Goal: Register for event/course

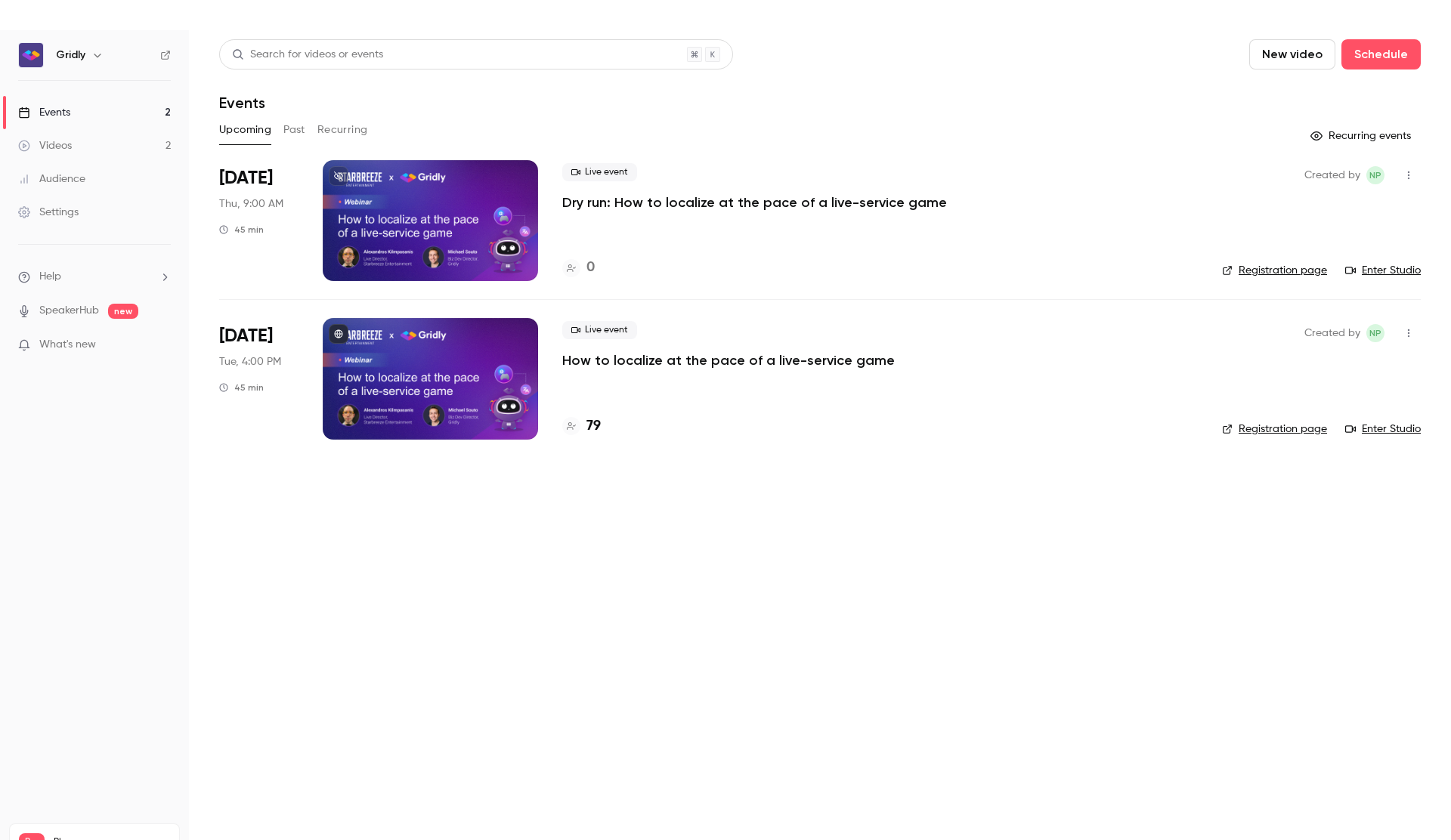
click at [687, 361] on p "How to localize at the pace of a live-service game" at bounding box center [728, 361] width 332 height 18
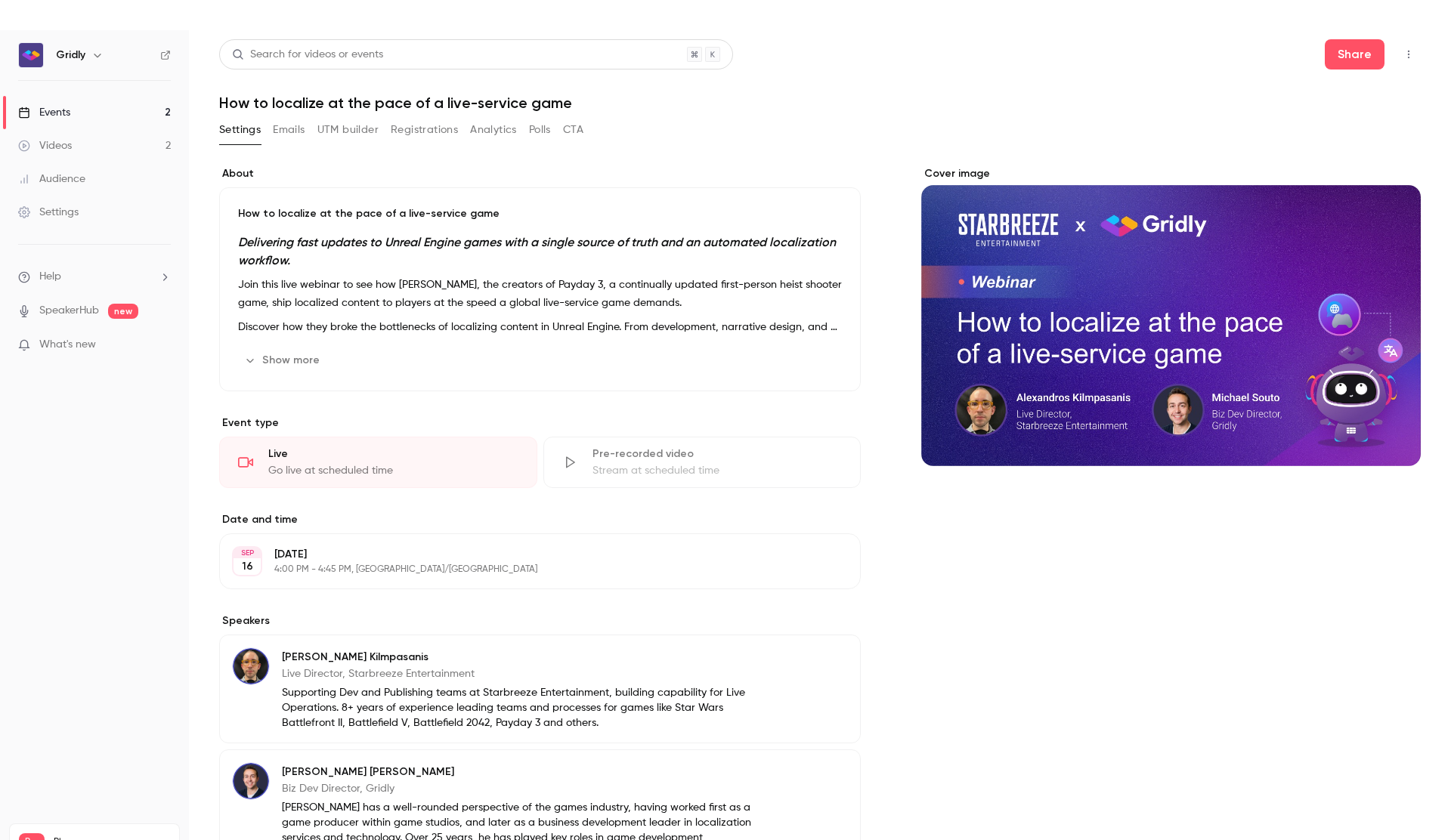
click at [419, 124] on button "Registrations" at bounding box center [424, 129] width 67 height 24
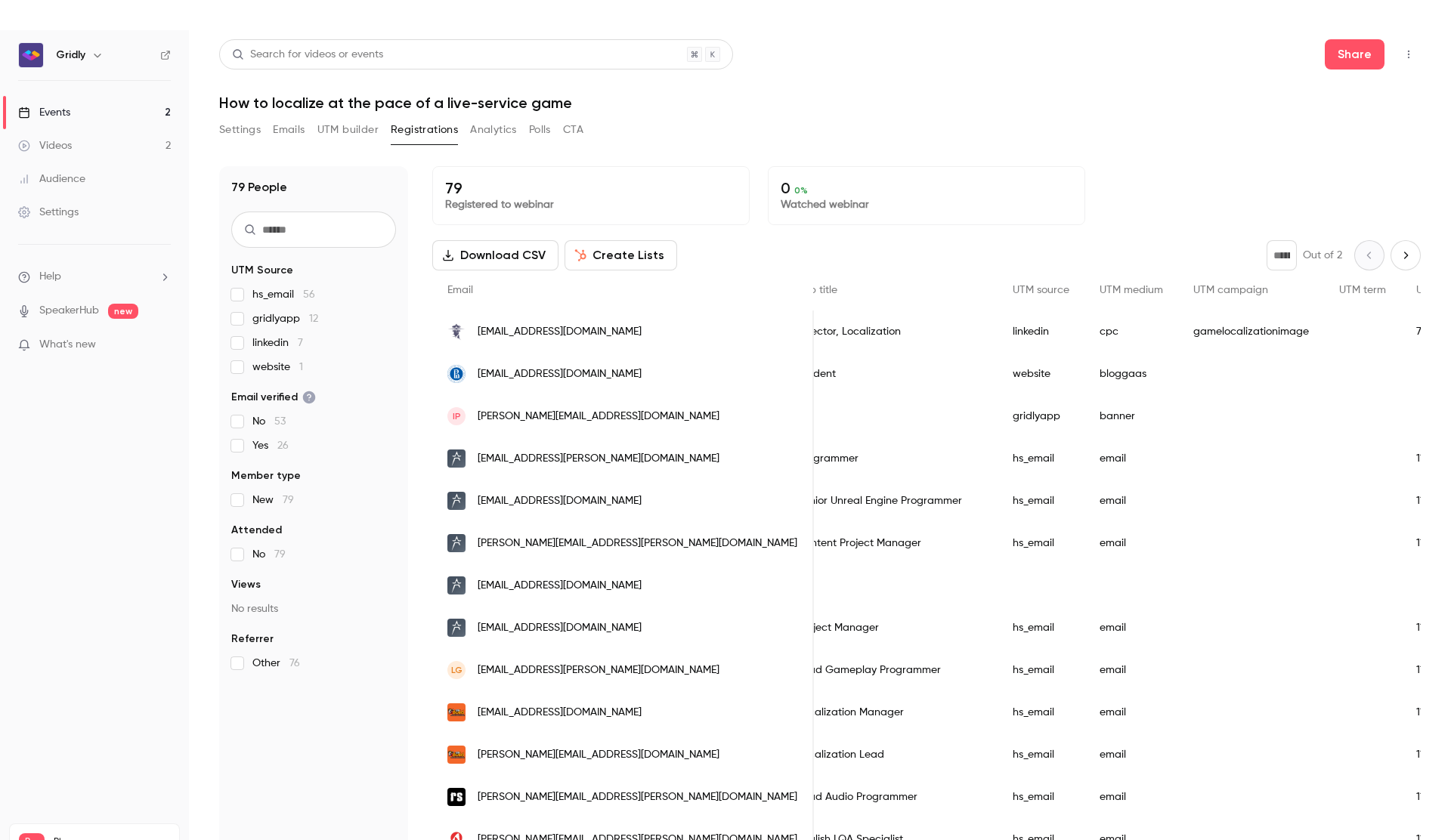
scroll to position [0, 764]
